Goal: Transaction & Acquisition: Book appointment/travel/reservation

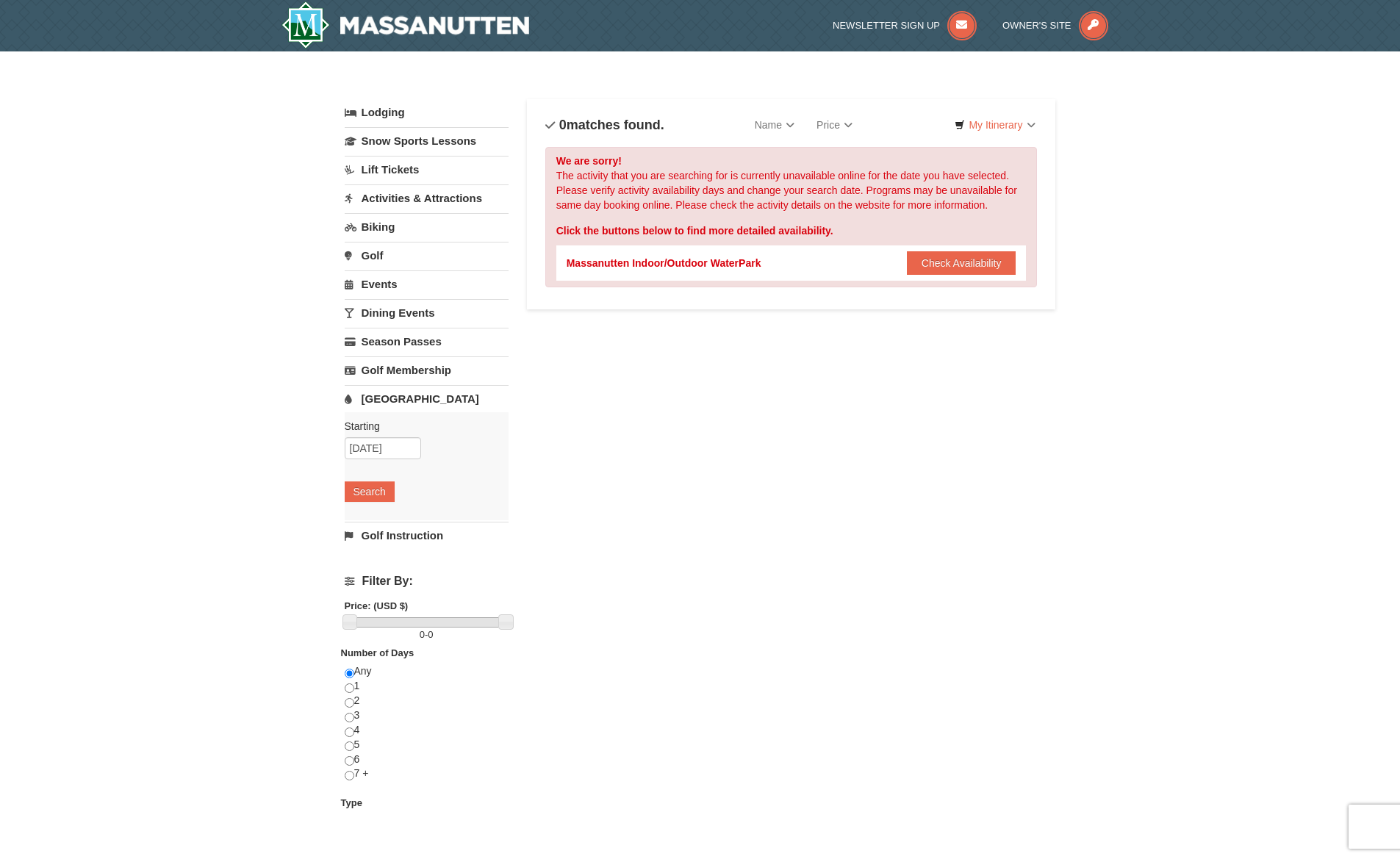
click at [388, 111] on link "Lodging" at bounding box center [426, 112] width 164 height 27
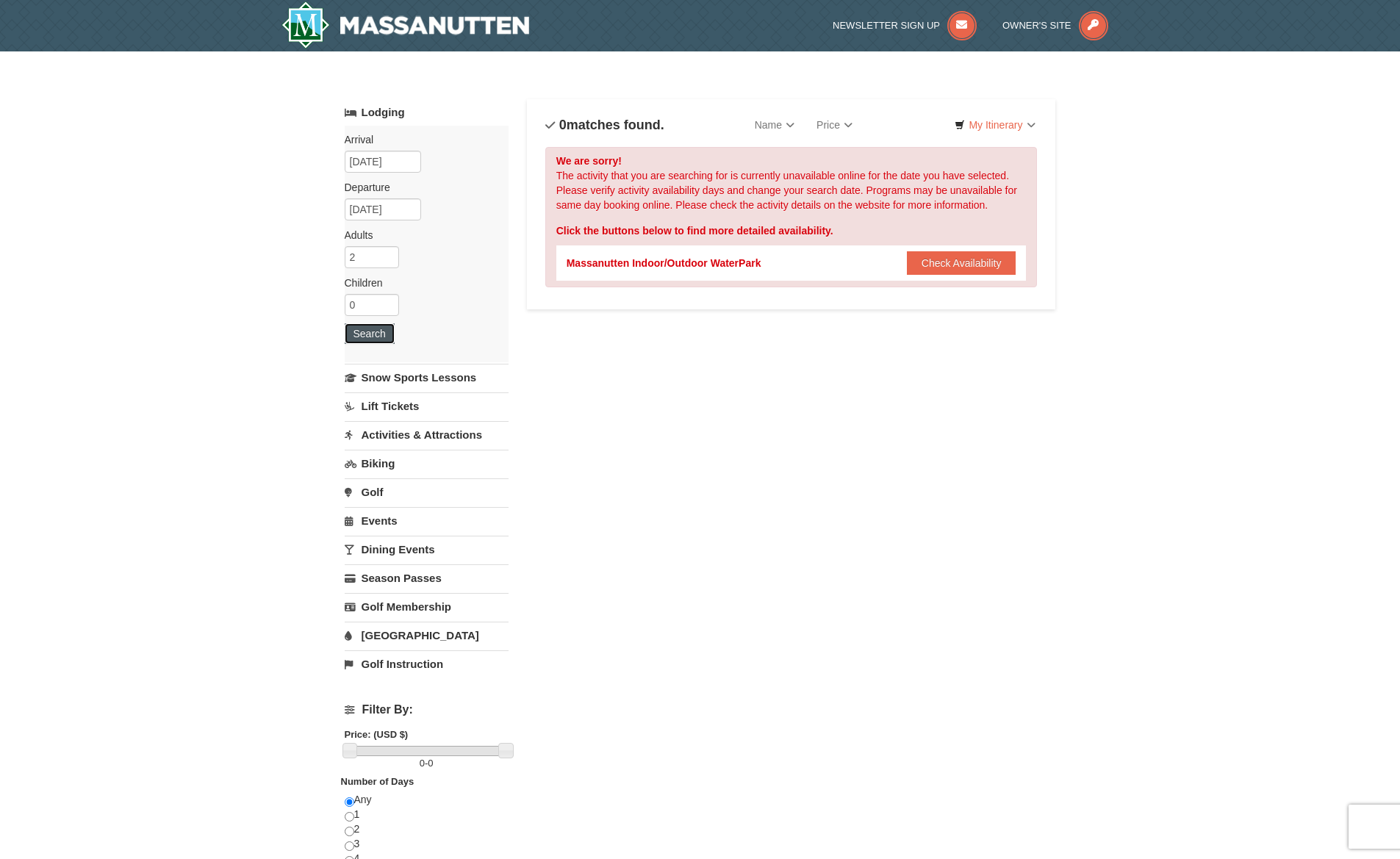
click at [370, 323] on button "Search" at bounding box center [370, 334] width 50 height 21
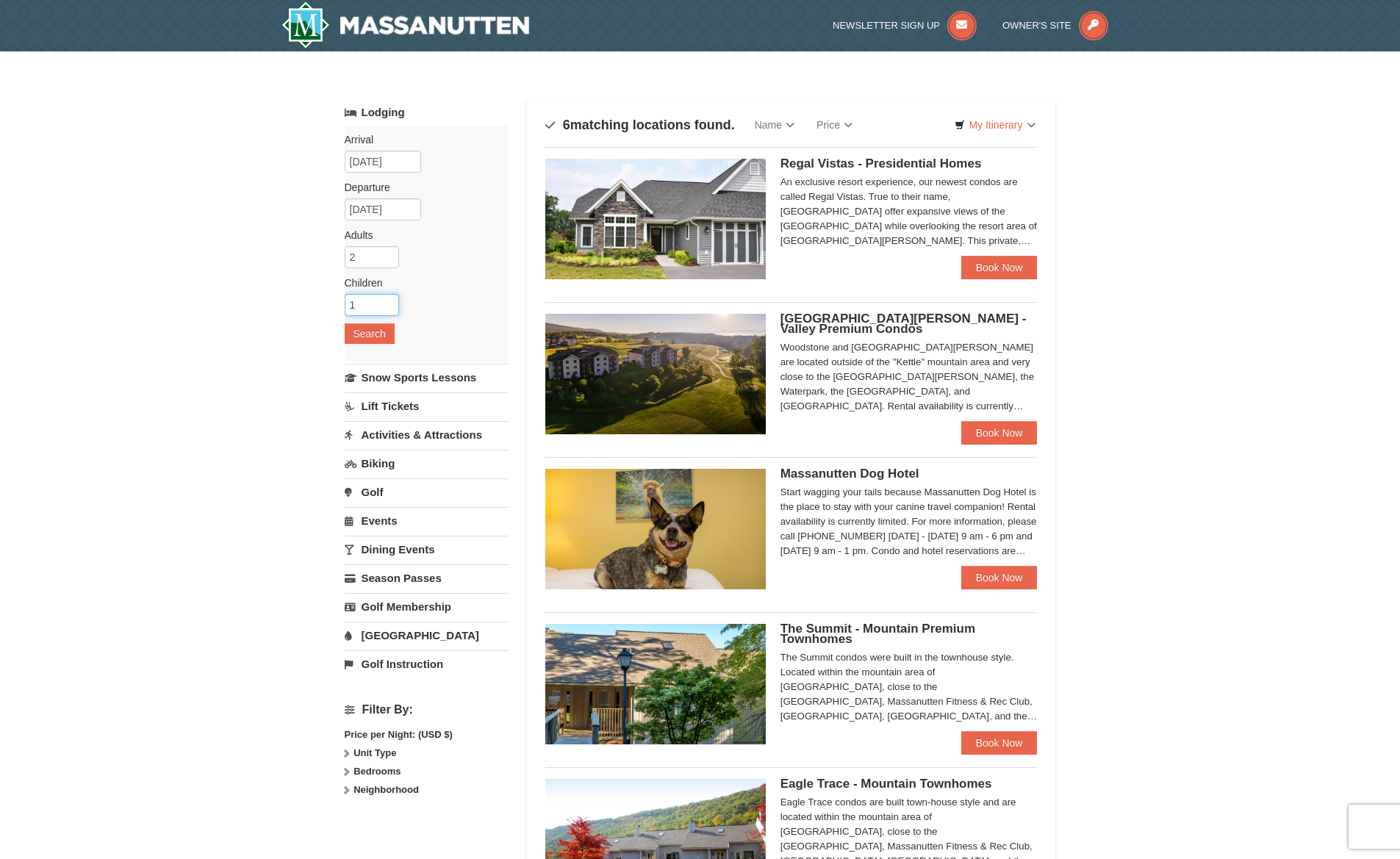
click at [387, 301] on input "1" at bounding box center [372, 305] width 55 height 22
click at [387, 301] on input "2" at bounding box center [372, 305] width 55 height 22
type input "3"
click at [387, 301] on input "3" at bounding box center [372, 305] width 55 height 22
click at [376, 340] on button "Search" at bounding box center [370, 334] width 50 height 21
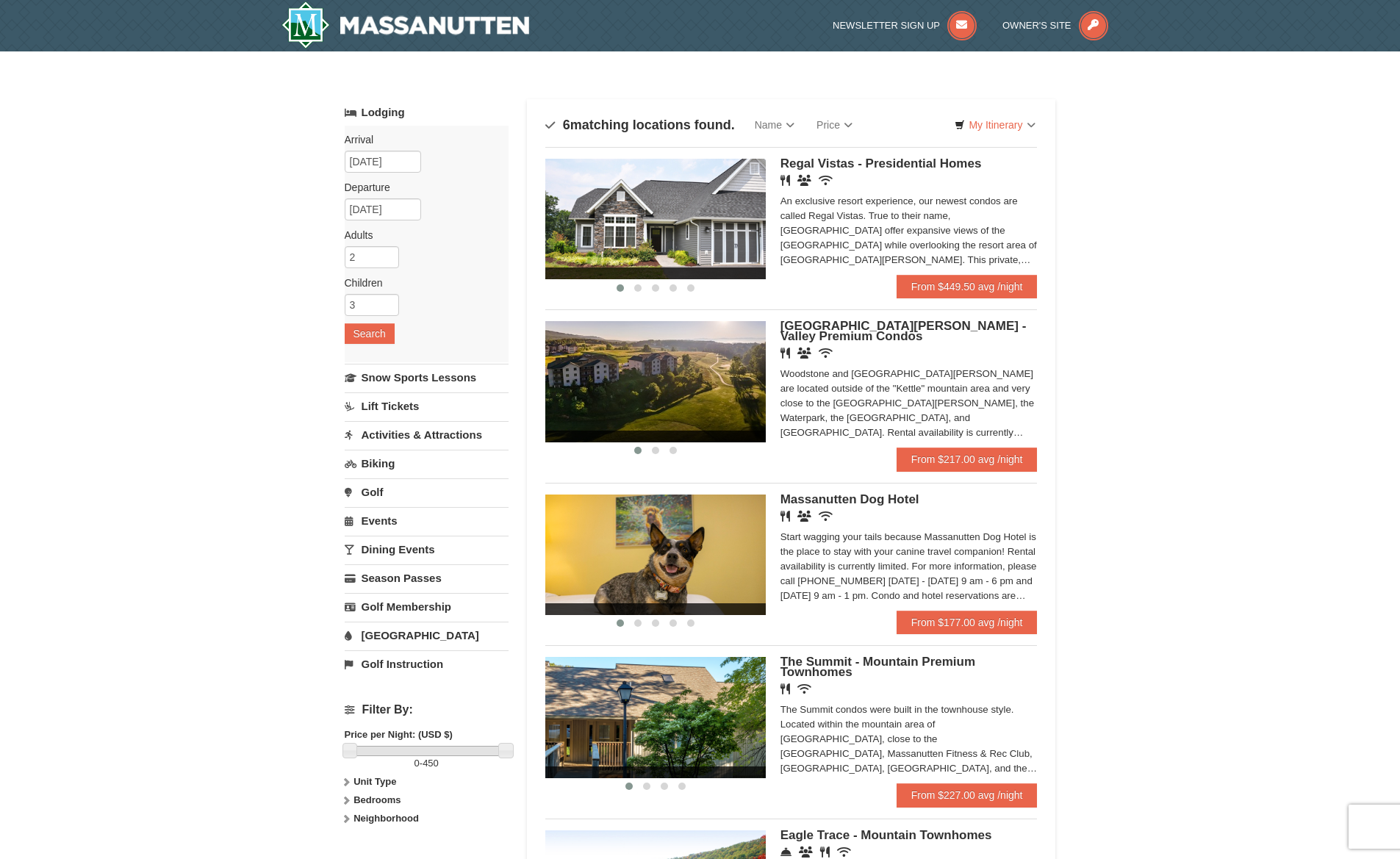
click at [739, 230] on img at bounding box center [656, 219] width 221 height 121
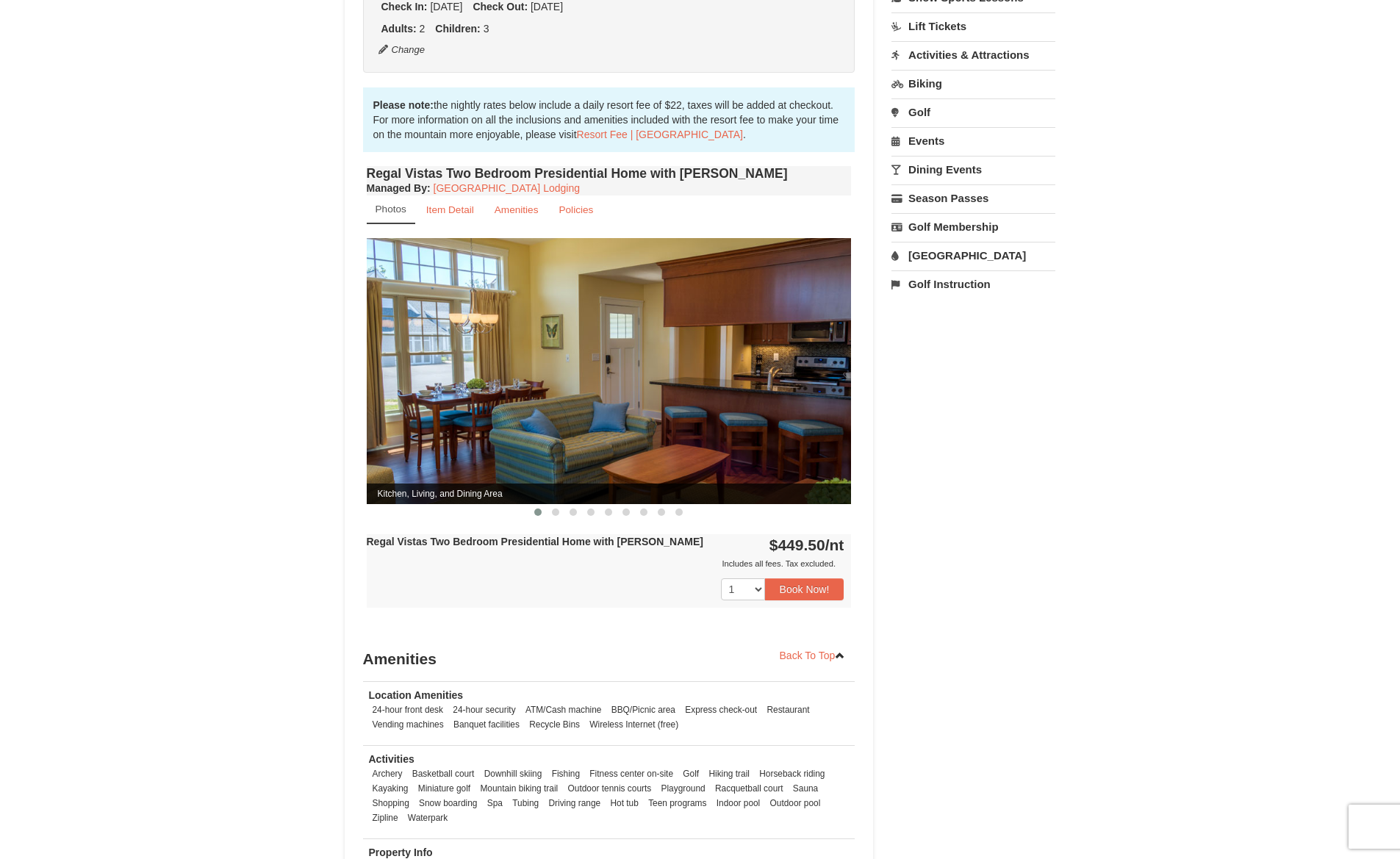
scroll to position [406, 0]
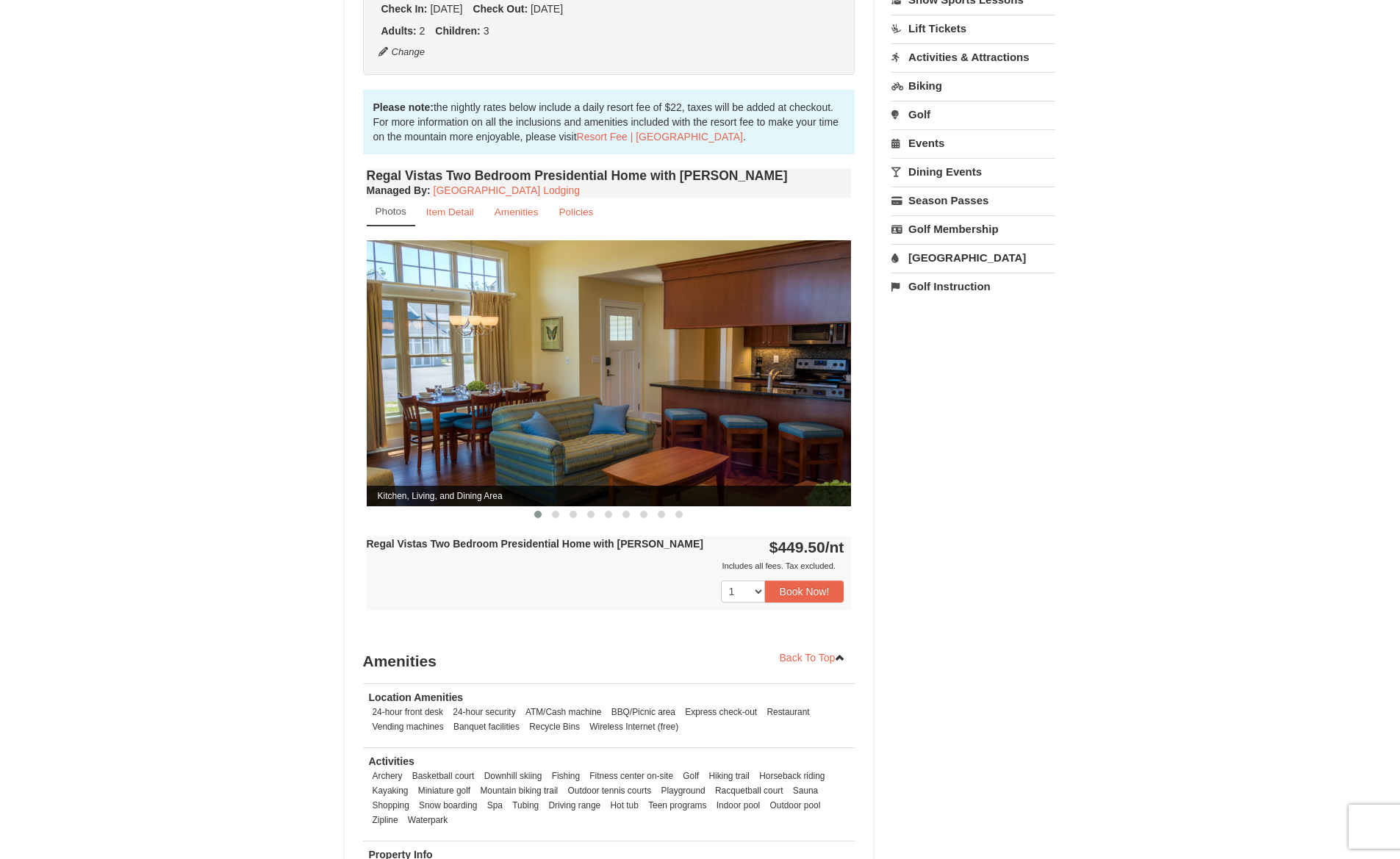
click at [826, 341] on img at bounding box center [609, 372] width 485 height 265
click at [825, 351] on img at bounding box center [609, 372] width 485 height 265
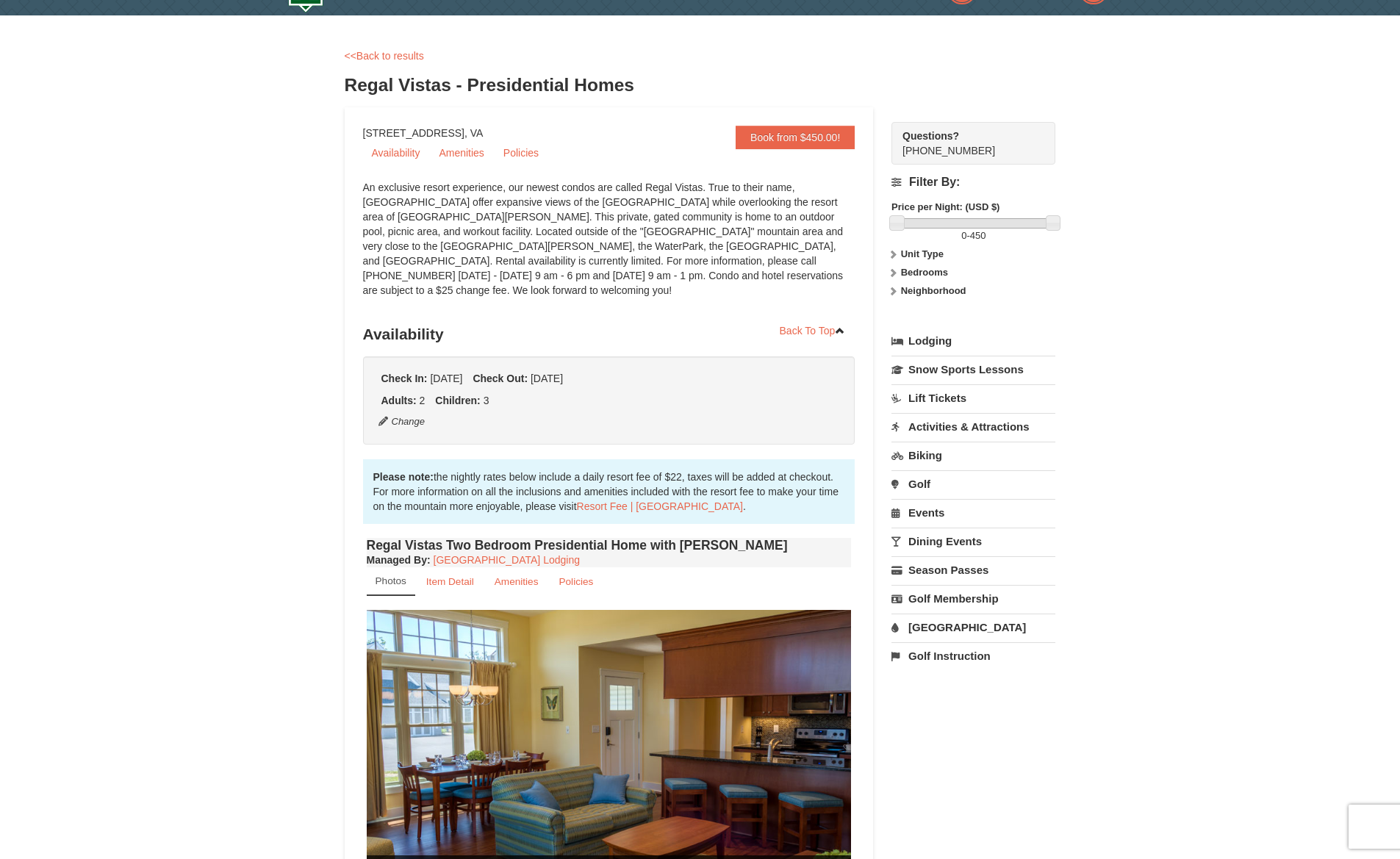
scroll to position [0, 0]
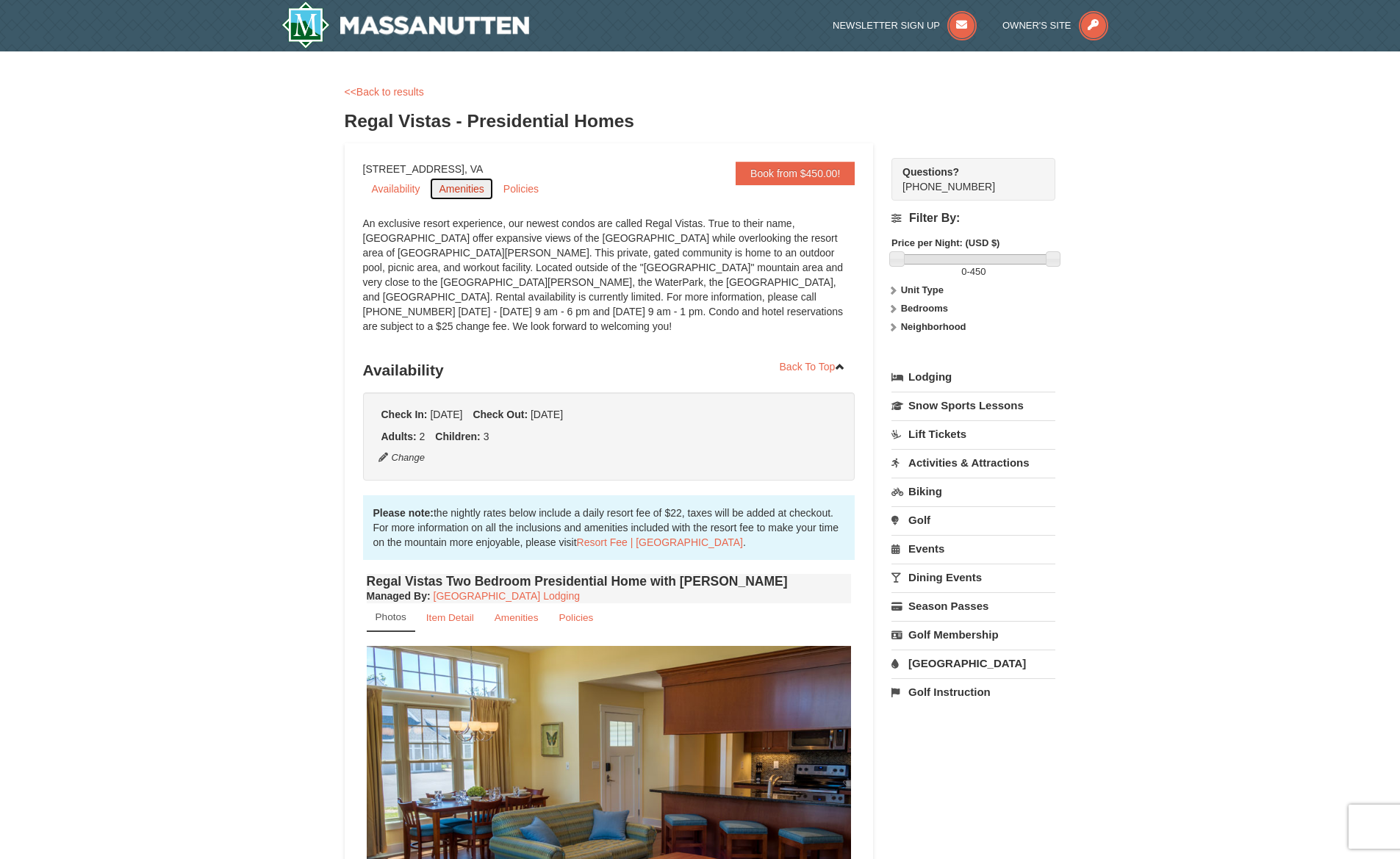
click at [455, 186] on link "Amenities" at bounding box center [462, 189] width 63 height 22
